Goal: Communication & Community: Answer question/provide support

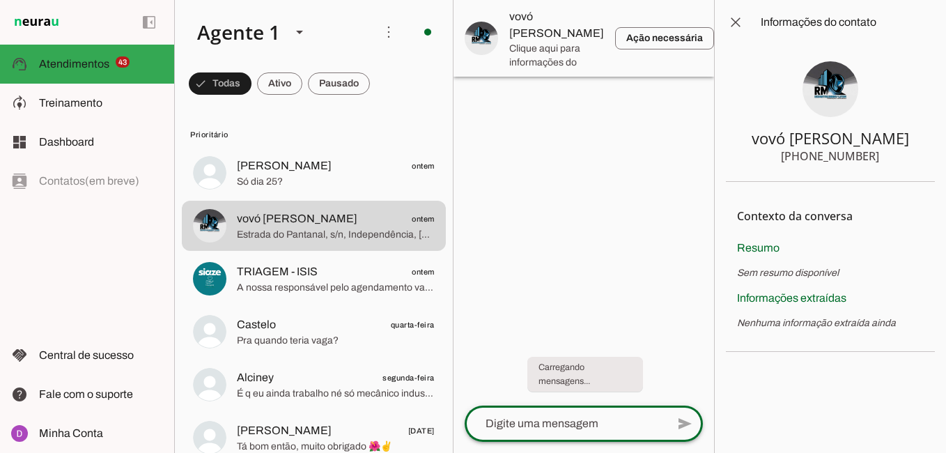
scroll to position [2, 0]
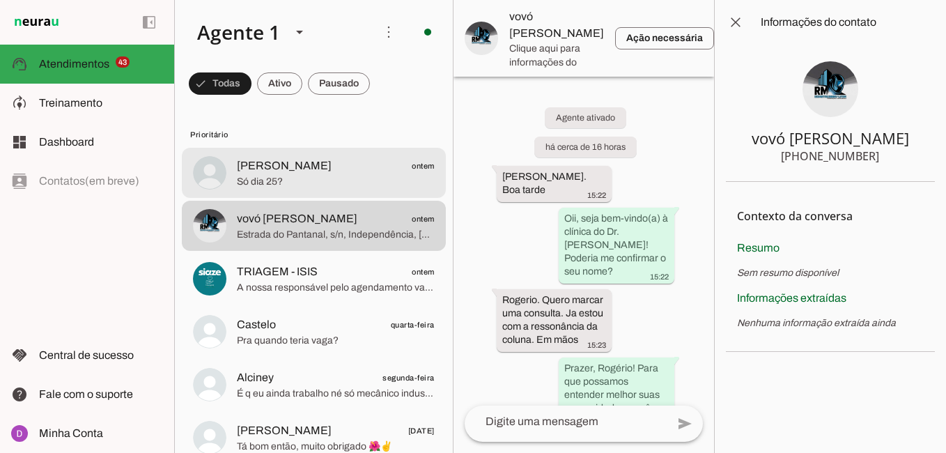
click at [294, 180] on span "Só dia 25?" at bounding box center [336, 182] width 198 height 14
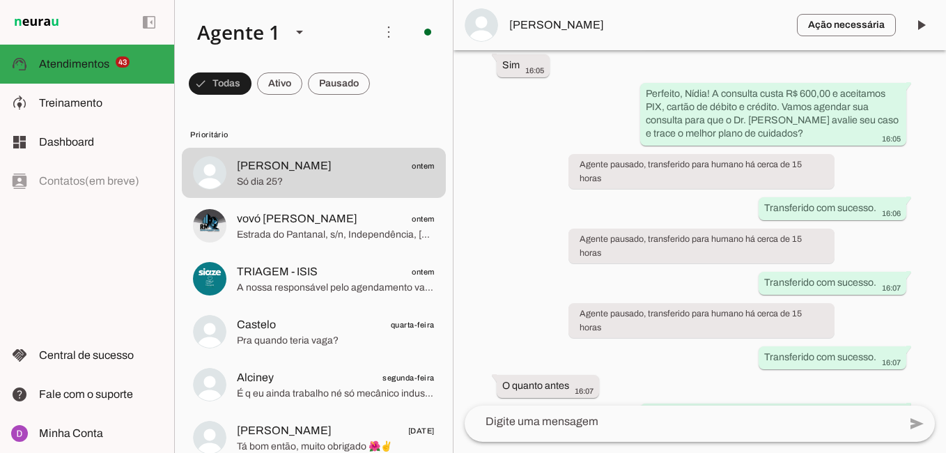
scroll to position [935, 0]
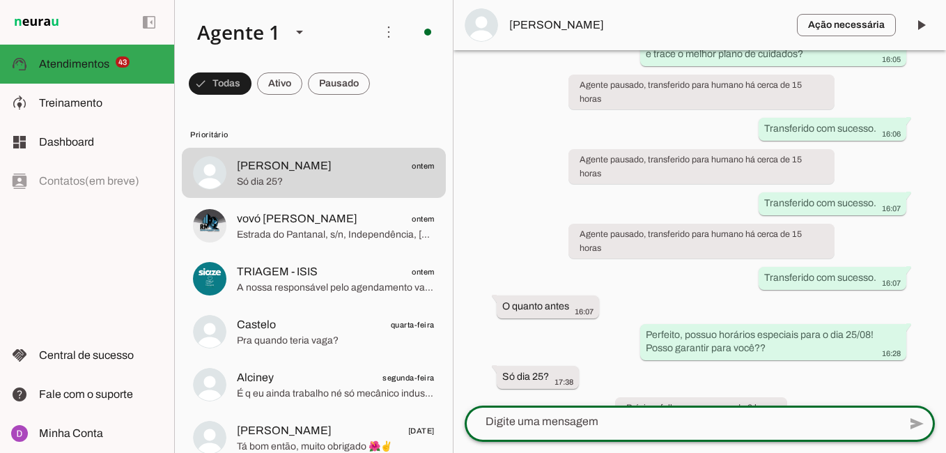
click at [657, 416] on textarea at bounding box center [682, 421] width 434 height 17
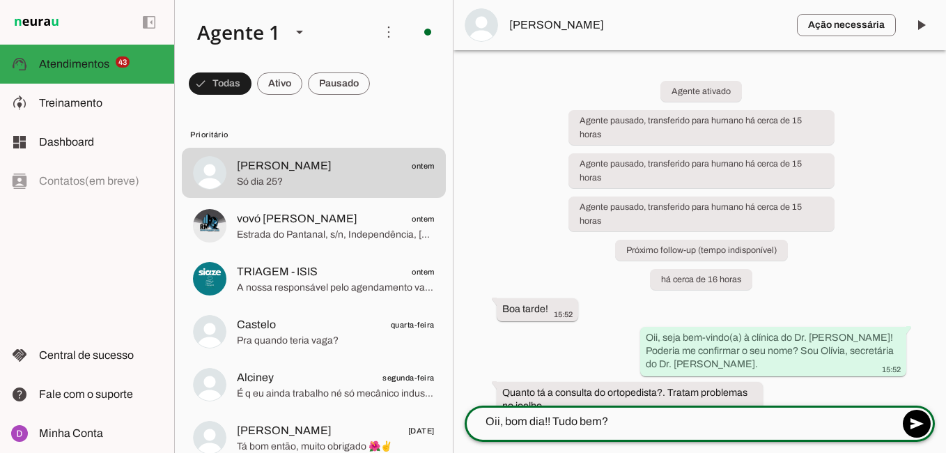
type textarea "Oii, bom dia!! Tudo bem?"
type md-outlined-text-field "Oii, bom dia!! Tudo bem?"
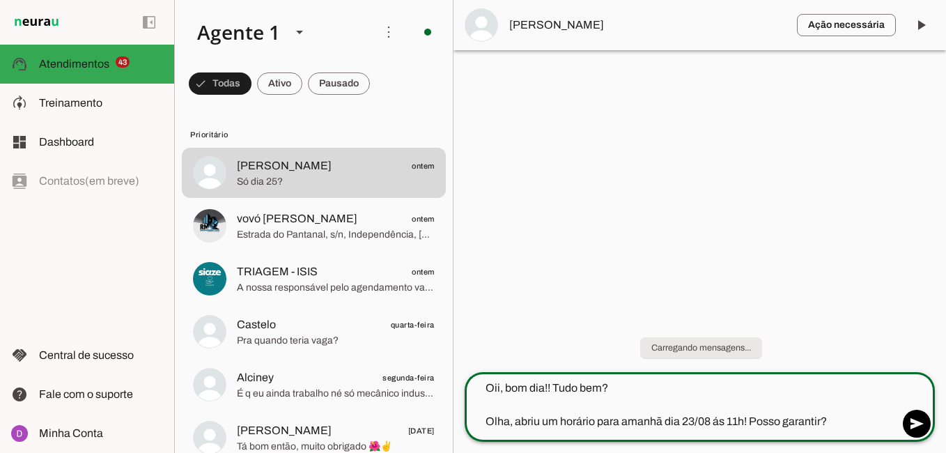
type textarea "Oii, bom dia!! Tudo bem? Olha, abriu um horário para amanhã dia 23/08 ás 11h! P…"
type md-outlined-text-field "Oii, bom dia!! Tudo bem? Olha, abriu um horário para amanhã dia 23/08 ás 11h! P…"
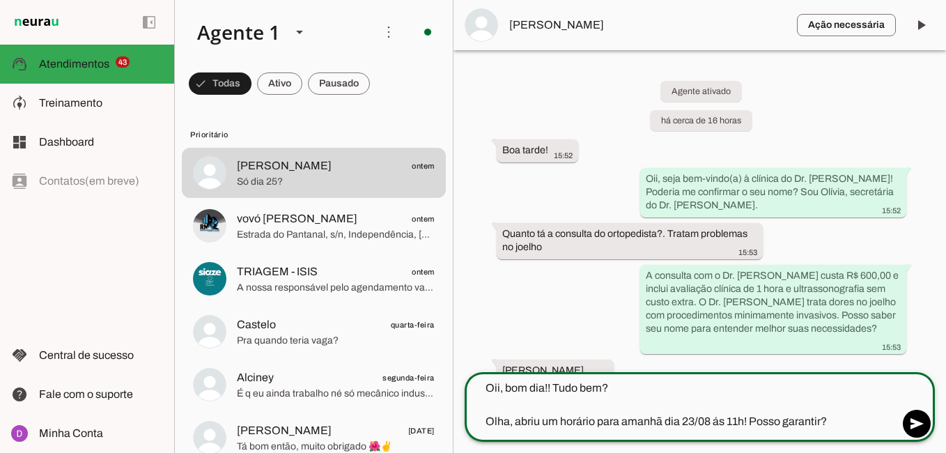
drag, startPoint x: 490, startPoint y: 417, endPoint x: 499, endPoint y: 417, distance: 8.4
click at [499, 417] on textarea "Oii, bom dia!! Tudo bem? Olha, abriu um horário para amanhã dia 23/08 ás 11h! P…" at bounding box center [682, 405] width 434 height 50
drag, startPoint x: 488, startPoint y: 422, endPoint x: 826, endPoint y: 418, distance: 338.5
click at [826, 418] on textarea "Oii, bom dia!! Tudo bem? Olha, abriu um horário para amanhã dia 23/08 ás 11h! P…" at bounding box center [682, 405] width 434 height 50
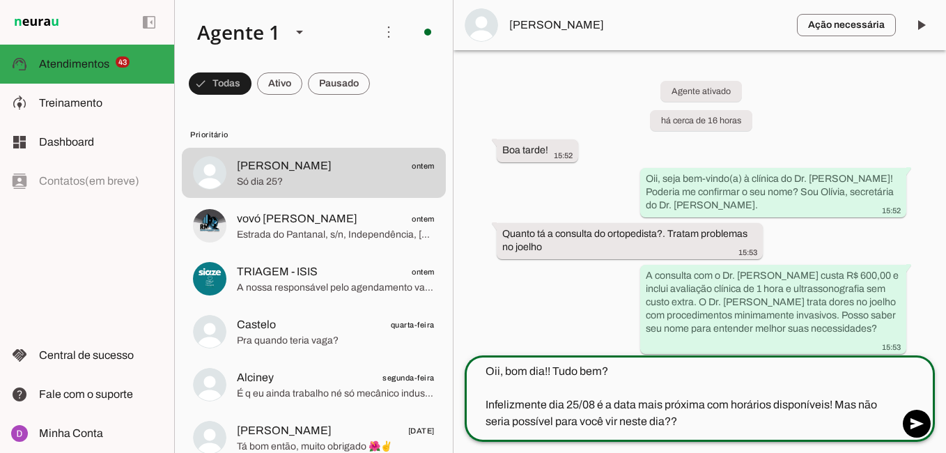
drag, startPoint x: 864, startPoint y: 401, endPoint x: 837, endPoint y: 401, distance: 27.2
click at [837, 401] on textarea "Oii, bom dia!! Tudo bem? Infelizmente dia 25/08 é a data mais próxima com horár…" at bounding box center [682, 396] width 434 height 67
type textarea "Oii, bom dia!! Tudo bem? Infelizmente dia 25/08 é a data mais próxima com horár…"
type md-outlined-text-field "Oii, bom dia!! Tudo bem? Infelizmente dia 25/08 é a data mais próxima com horár…"
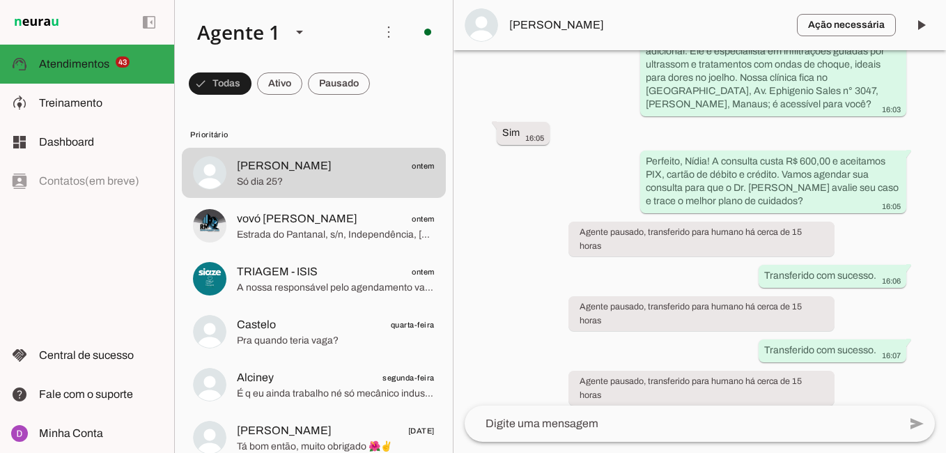
scroll to position [935, 0]
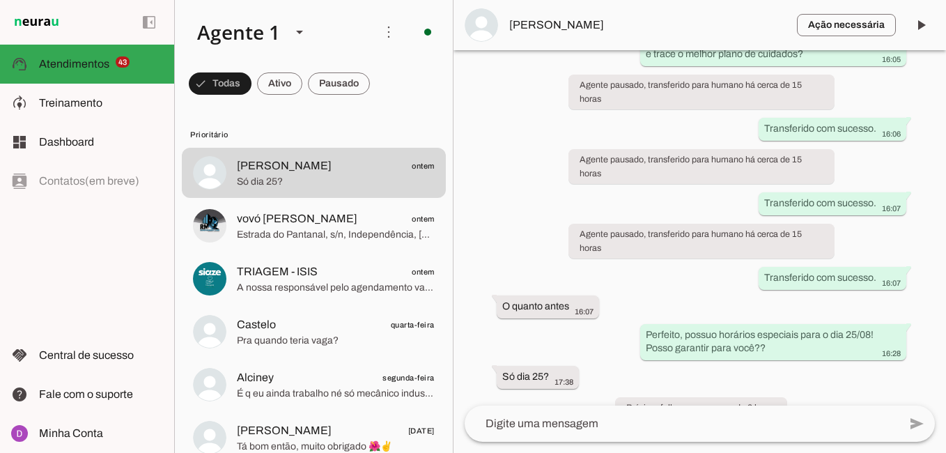
click at [602, 428] on textarea at bounding box center [682, 423] width 434 height 17
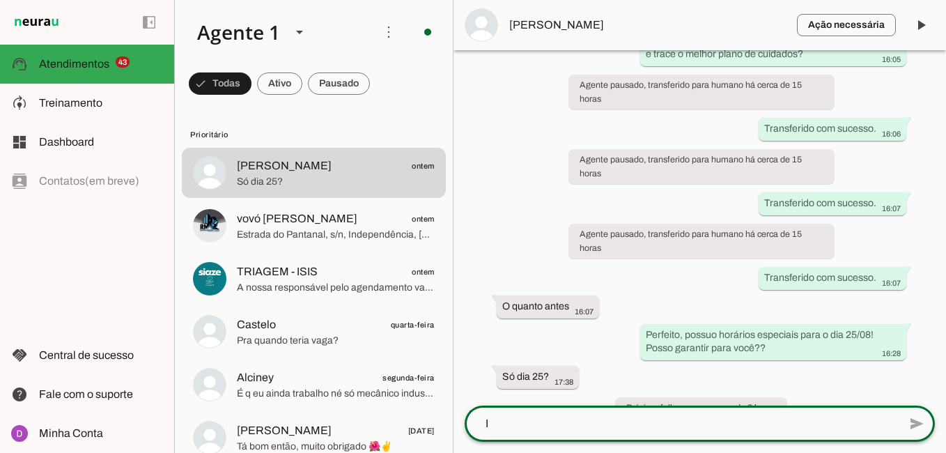
scroll to position [0, 0]
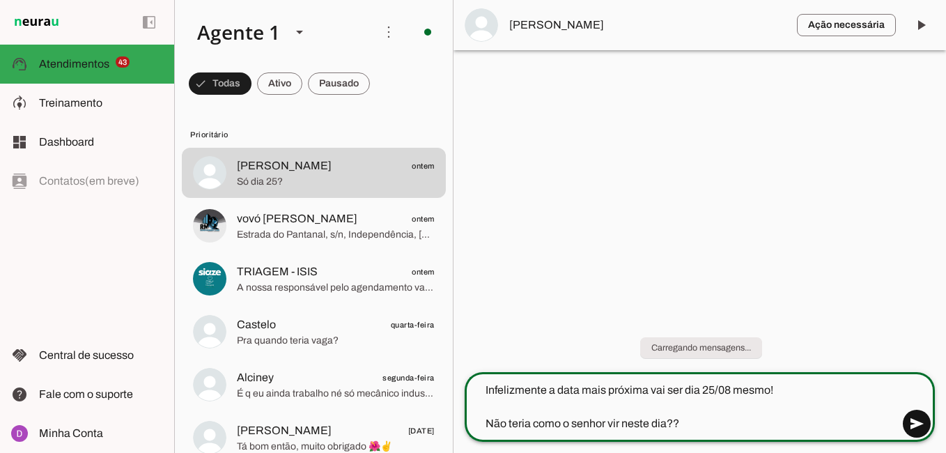
type textarea "Infelizmente a data mais próxima vai ser dia 25/08 mesmo! Não teria como o senh…"
type md-outlined-text-field "Infelizmente a data mais próxima vai ser dia 25/08 mesmo! Não teria como o senh…"
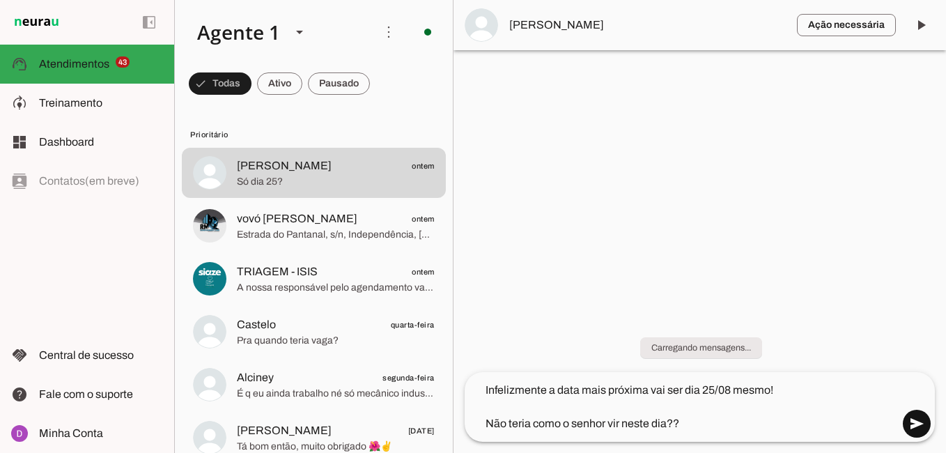
click at [924, 420] on span at bounding box center [916, 423] width 33 height 33
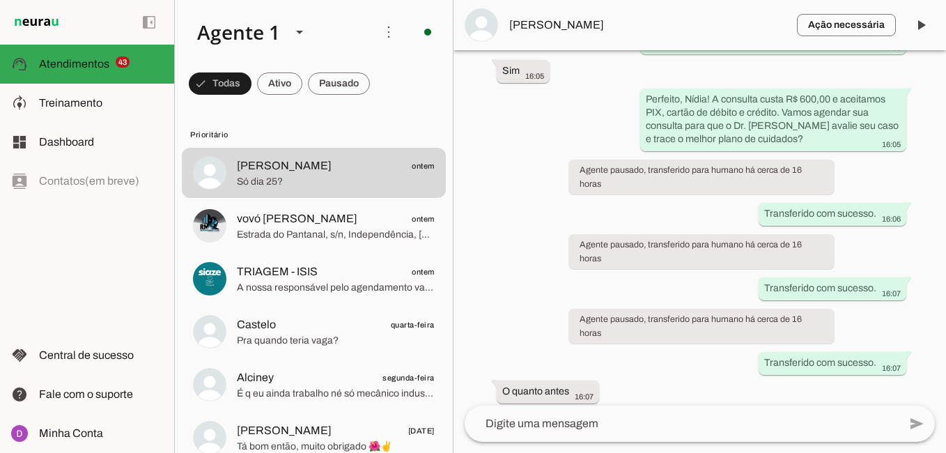
scroll to position [1034, 0]
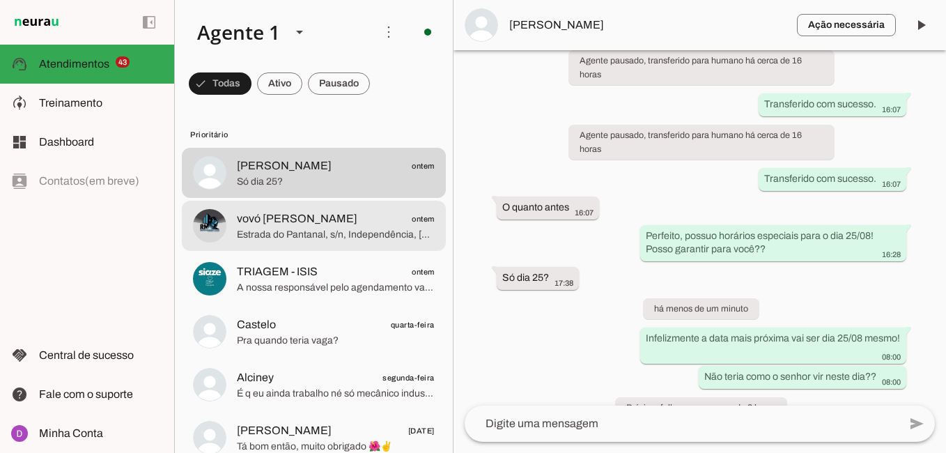
click at [297, 210] on span "vovó [PERSON_NAME] ontem" at bounding box center [336, 218] width 198 height 17
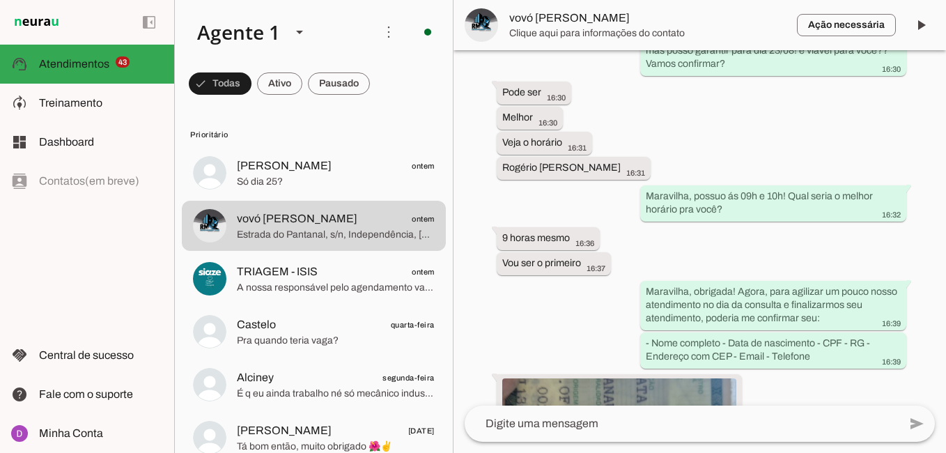
scroll to position [1653, 0]
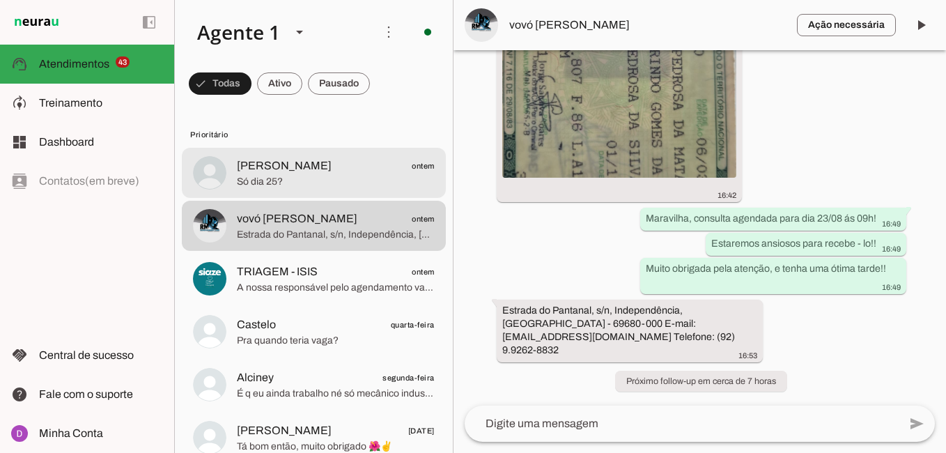
click at [332, 148] on md-item "[PERSON_NAME] ontem Só dia 25?" at bounding box center [314, 173] width 264 height 50
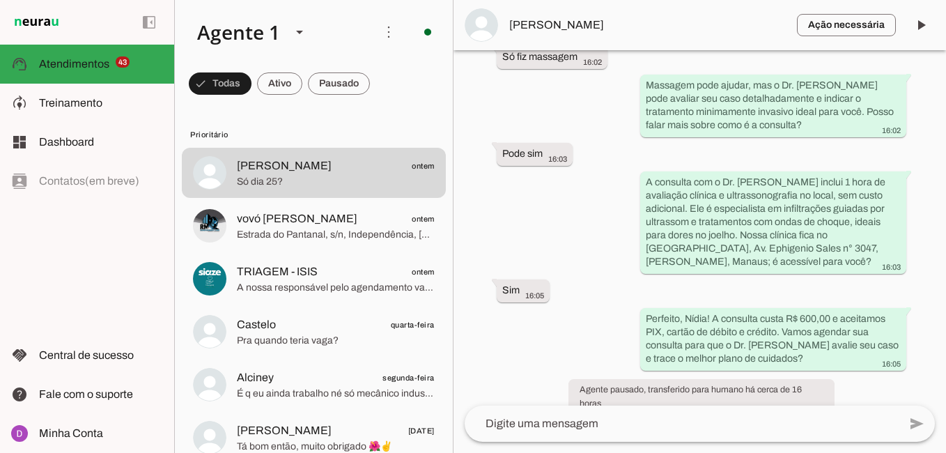
scroll to position [1034, 0]
